Goal: Navigation & Orientation: Find specific page/section

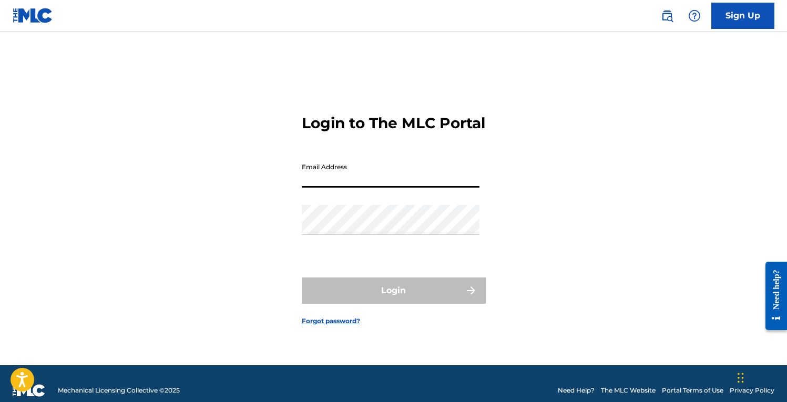
click at [395, 180] on input "Email Address" at bounding box center [391, 173] width 178 height 30
type input "[EMAIL_ADDRESS][DOMAIN_NAME]"
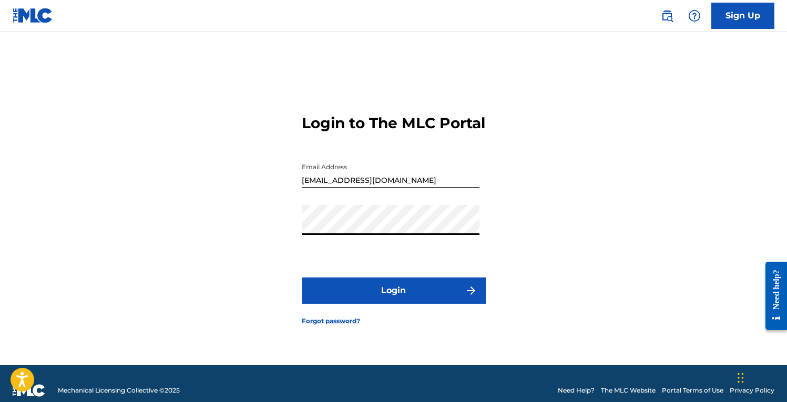
click at [370, 300] on button "Login" at bounding box center [394, 291] width 184 height 26
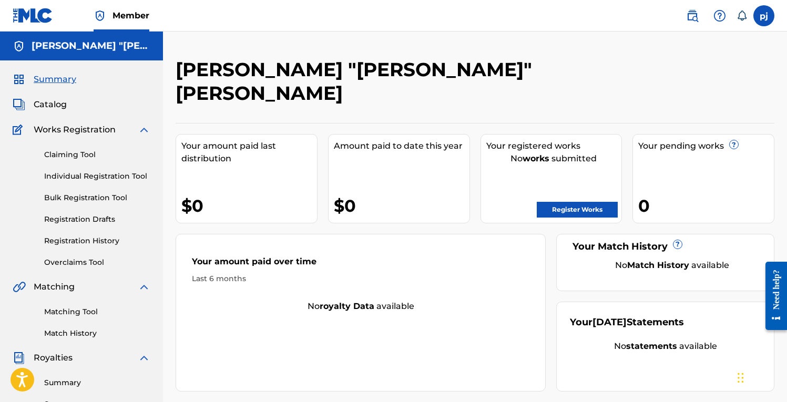
click at [51, 104] on span "Catalog" at bounding box center [50, 104] width 33 height 13
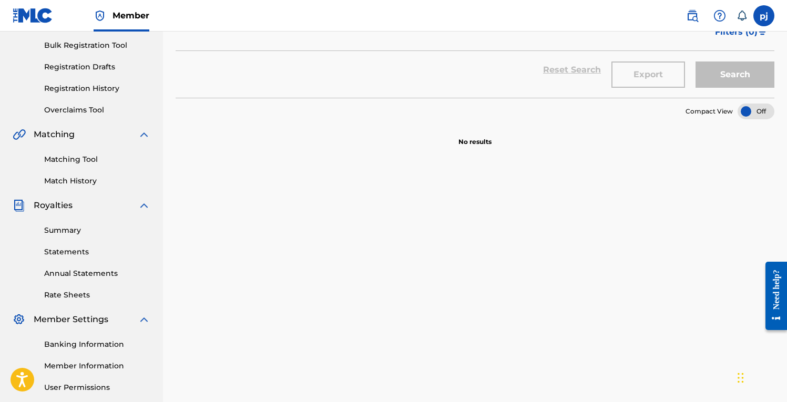
scroll to position [153, 0]
click at [72, 229] on link "Summary" at bounding box center [97, 229] width 106 height 11
